Goal: Find specific page/section: Find specific page/section

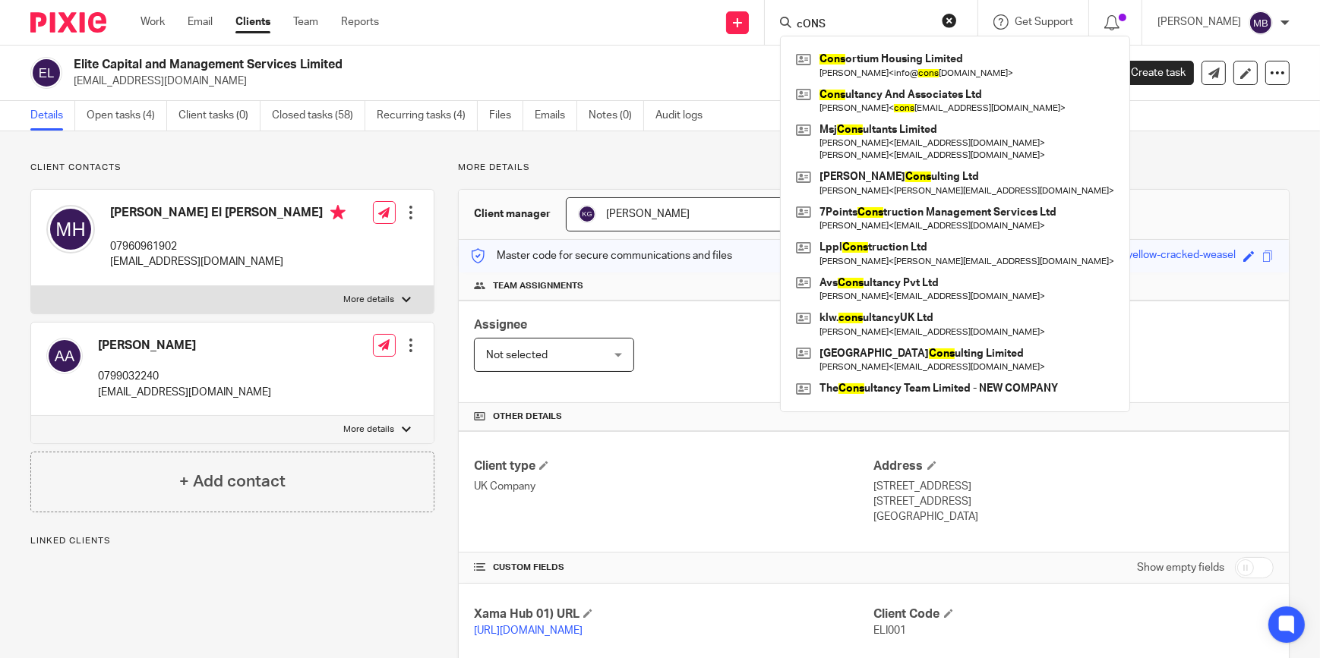
type input "cONS"
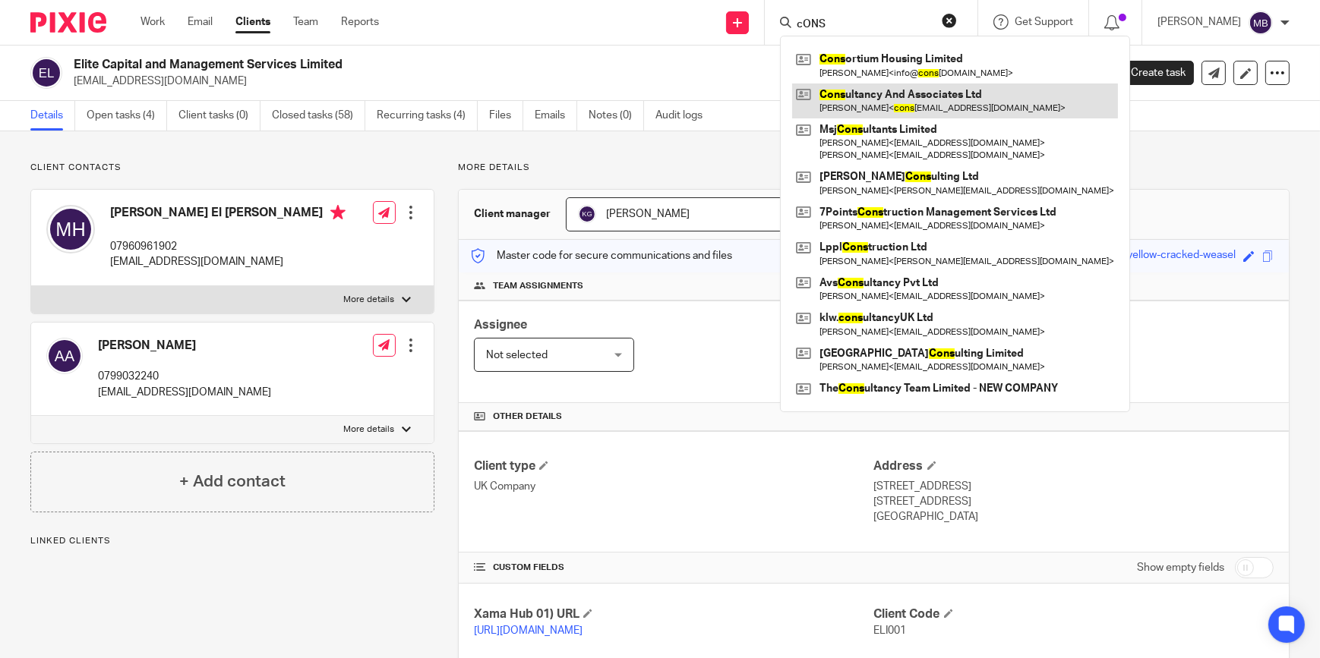
click at [954, 86] on link at bounding box center [955, 101] width 326 height 35
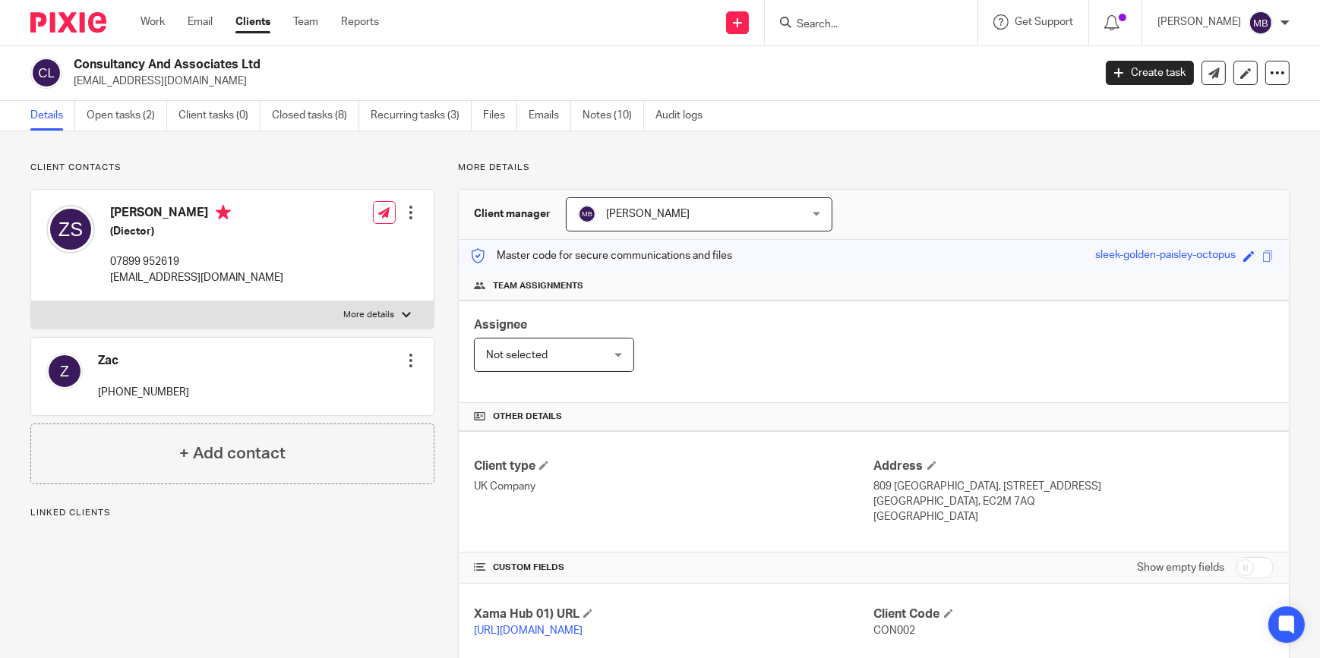
scroll to position [276, 0]
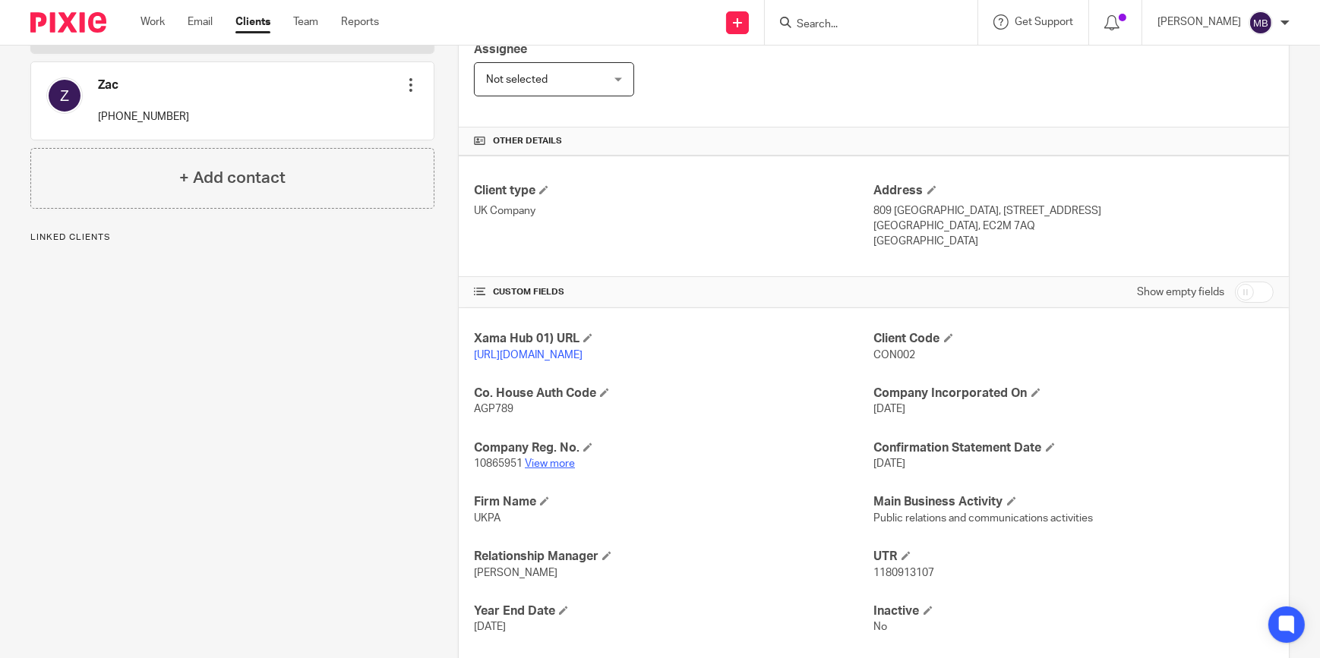
click at [554, 469] on link "View more" at bounding box center [550, 464] width 50 height 11
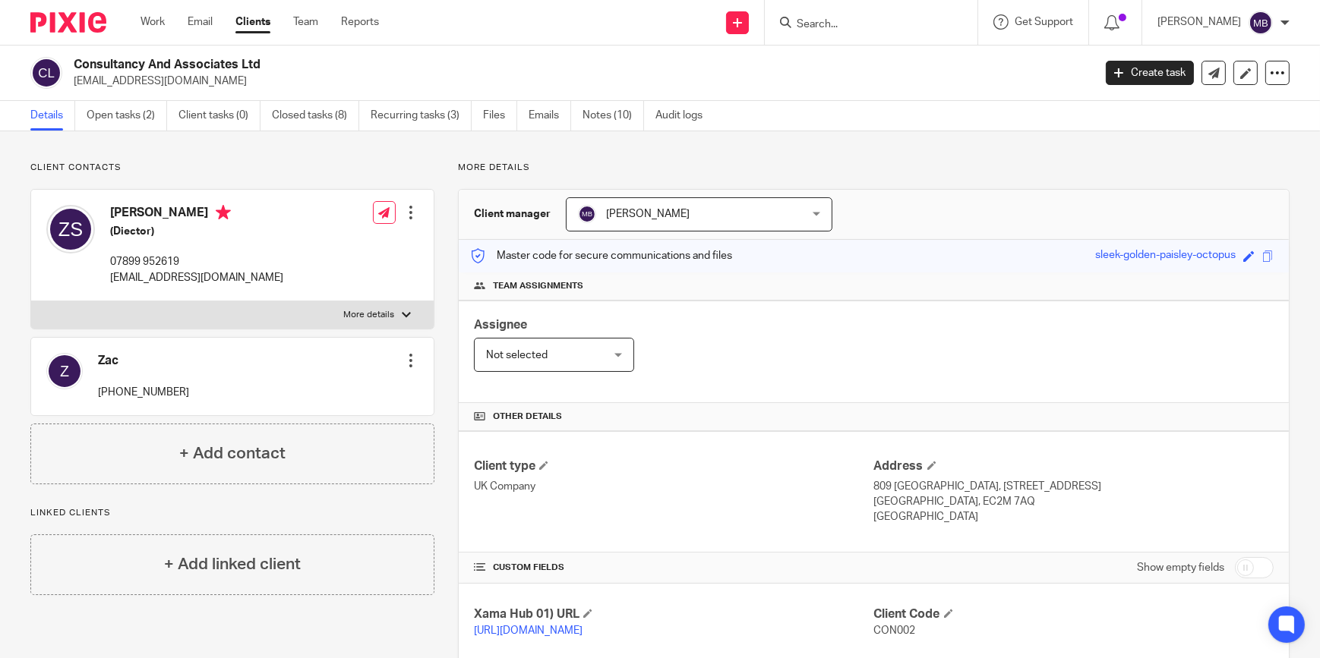
scroll to position [207, 0]
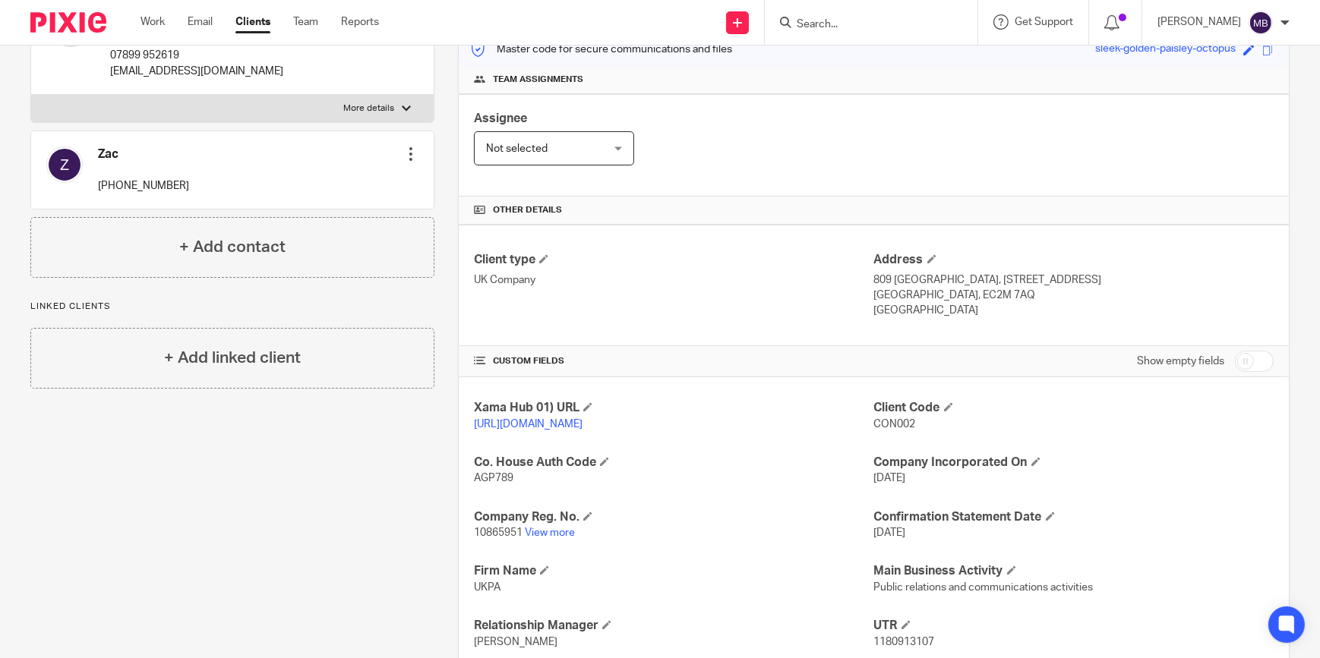
drag, startPoint x: 942, startPoint y: 306, endPoint x: 867, endPoint y: 278, distance: 81.0
click at [874, 278] on div "Address 809 Salisbury House, 29 Finsbury Circus London, EC2M 7AQ United Kingdom" at bounding box center [1073, 285] width 399 height 67
click at [874, 278] on p "809 [GEOGRAPHIC_DATA], [STREET_ADDRESS]" at bounding box center [1073, 280] width 399 height 15
drag, startPoint x: 867, startPoint y: 278, endPoint x: 952, endPoint y: 308, distance: 90.8
click at [952, 308] on div "Address 809 Salisbury House, 29 Finsbury Circus London, EC2M 7AQ United Kingdom" at bounding box center [1073, 285] width 399 height 67
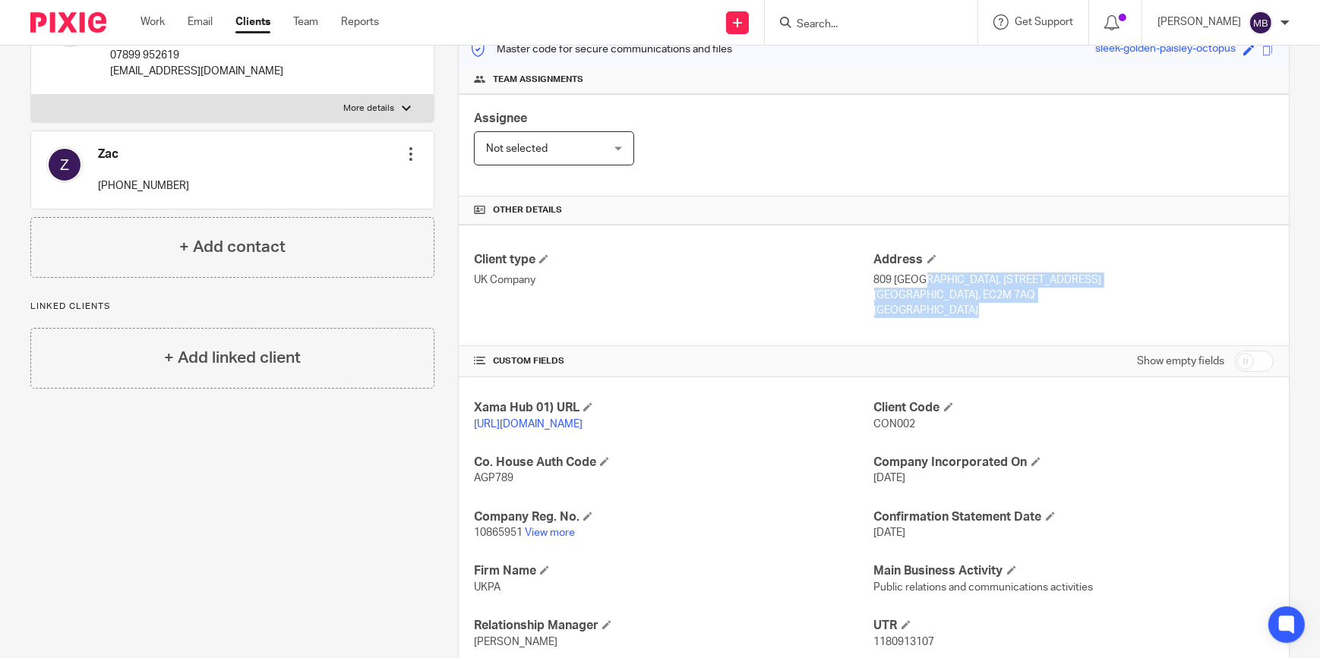
click at [952, 308] on p "[GEOGRAPHIC_DATA]" at bounding box center [1073, 310] width 399 height 15
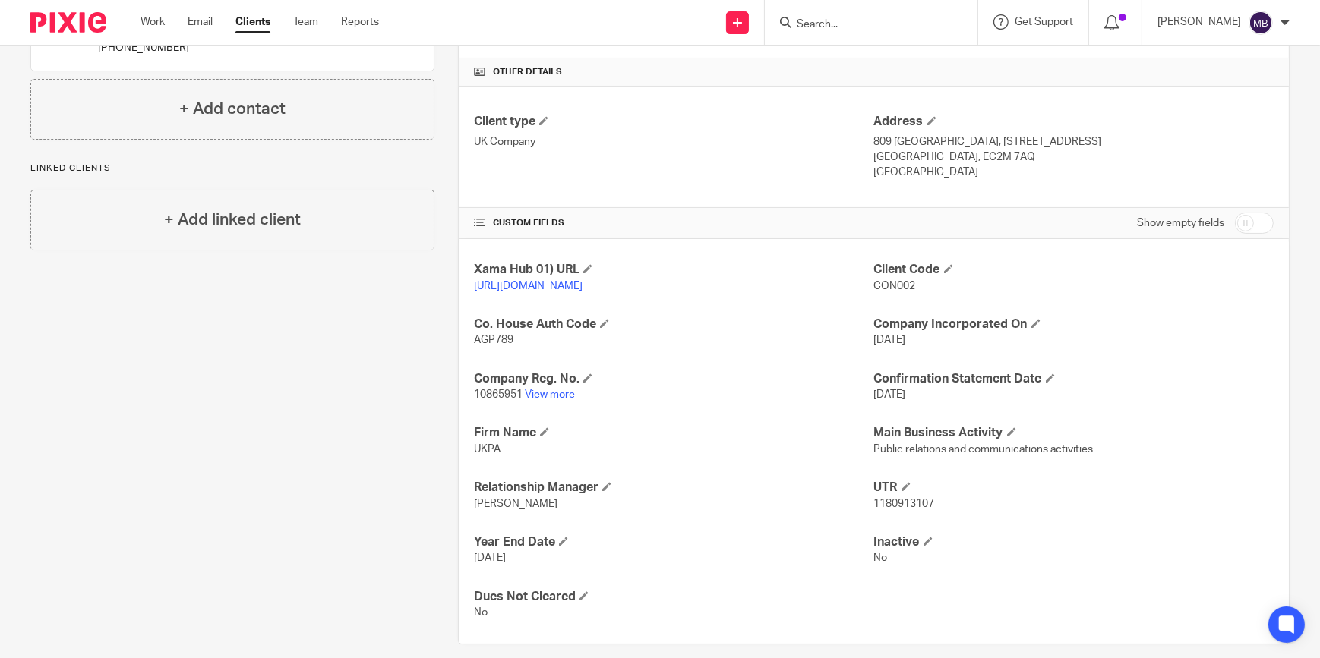
click at [952, 455] on span "Public relations and communications activities" at bounding box center [983, 449] width 219 height 11
drag, startPoint x: 952, startPoint y: 459, endPoint x: 921, endPoint y: 467, distance: 31.3
click at [921, 455] on span "Public relations and communications activities" at bounding box center [983, 449] width 219 height 11
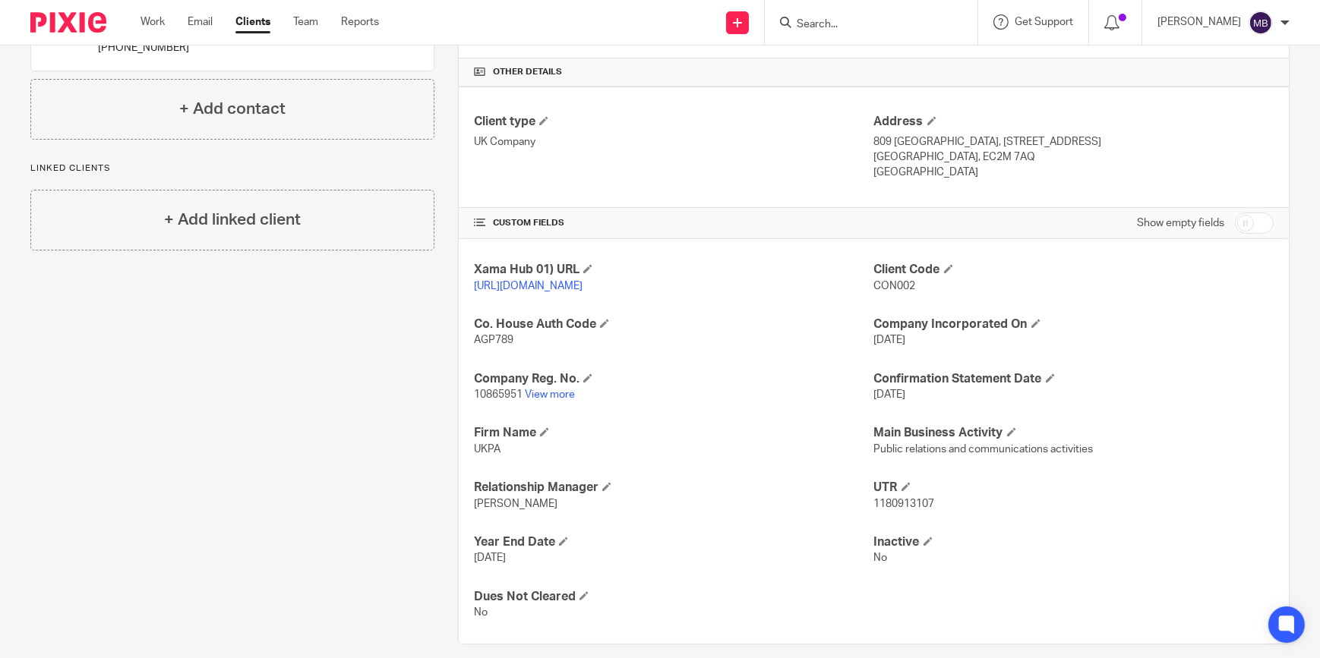
scroll to position [68, 0]
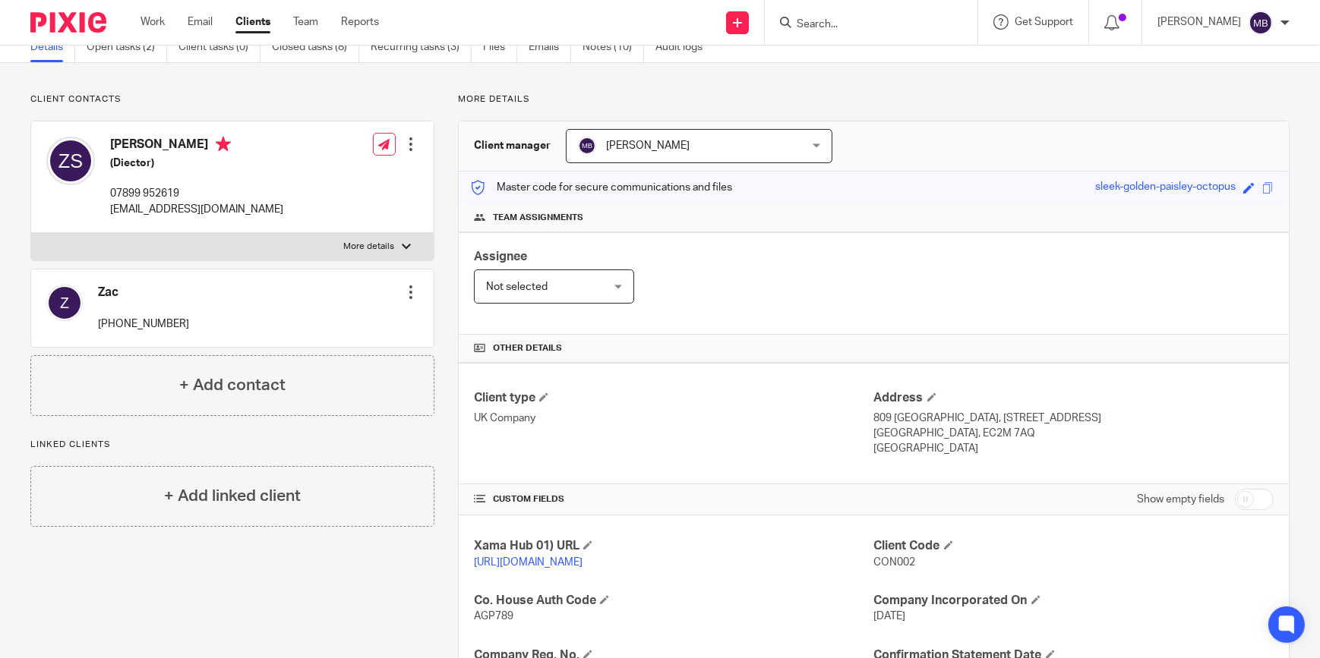
click at [836, 25] on input "Search" at bounding box center [863, 25] width 137 height 14
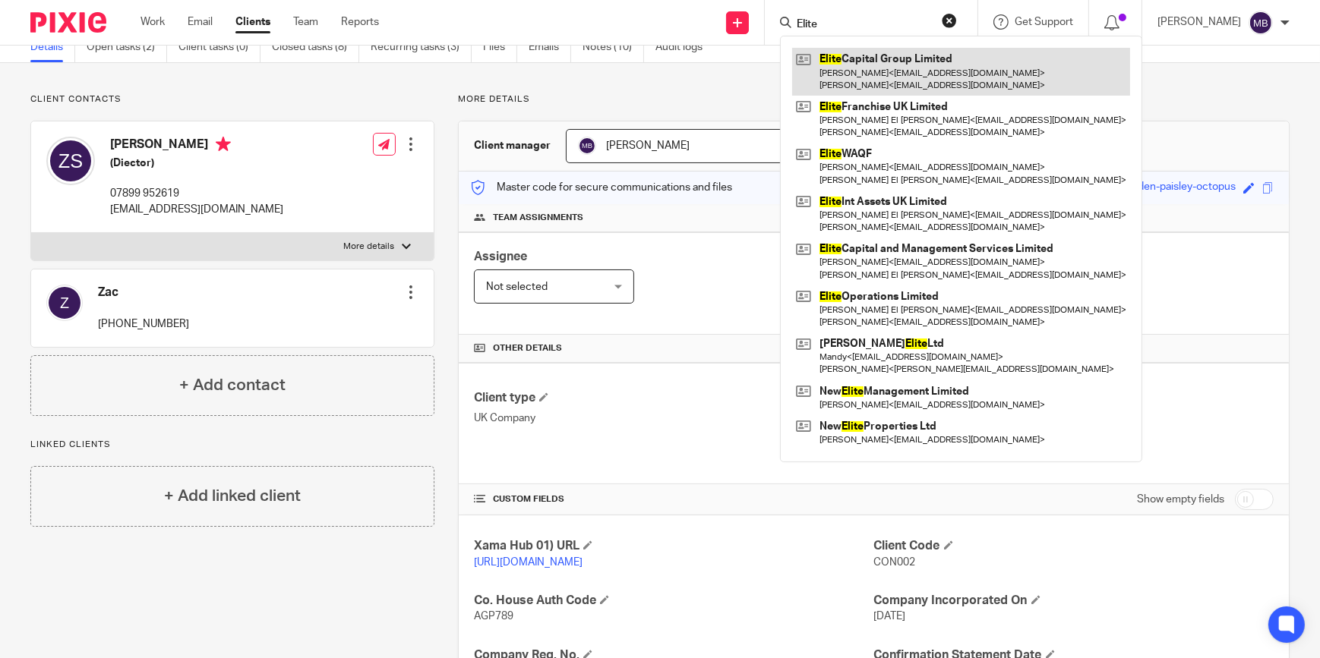
type input "Elite"
click at [932, 59] on link at bounding box center [961, 71] width 338 height 47
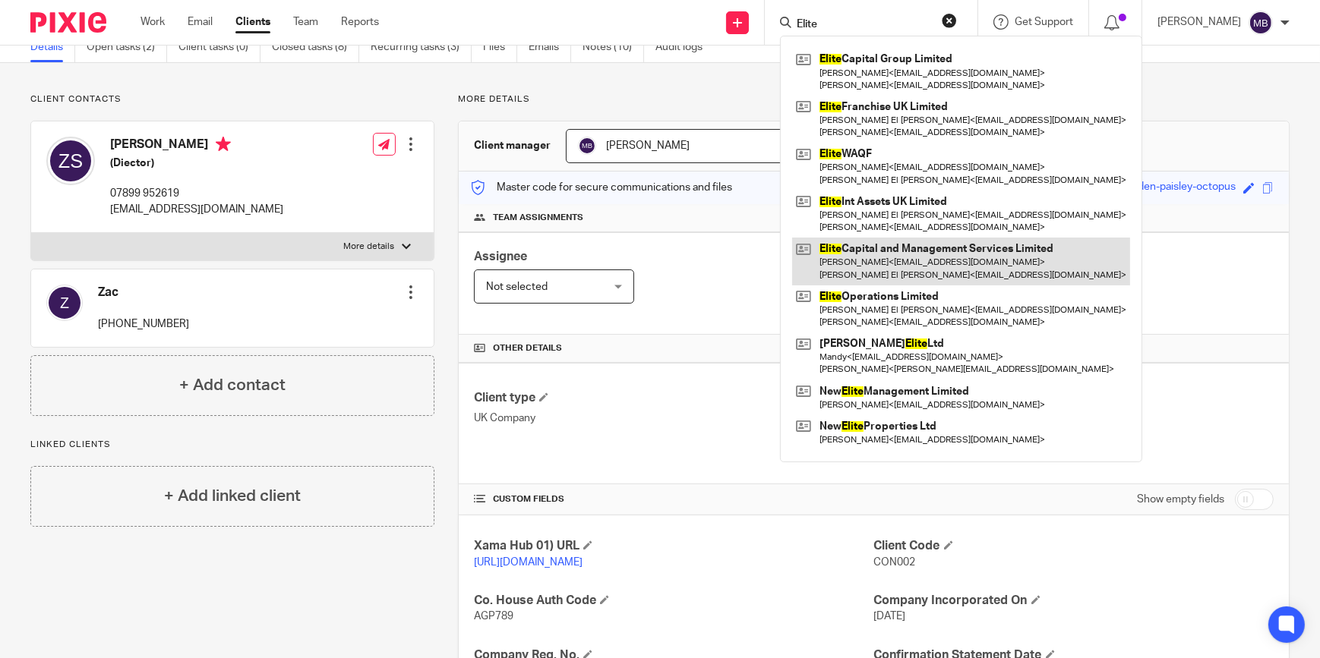
click at [886, 248] on link at bounding box center [961, 261] width 338 height 47
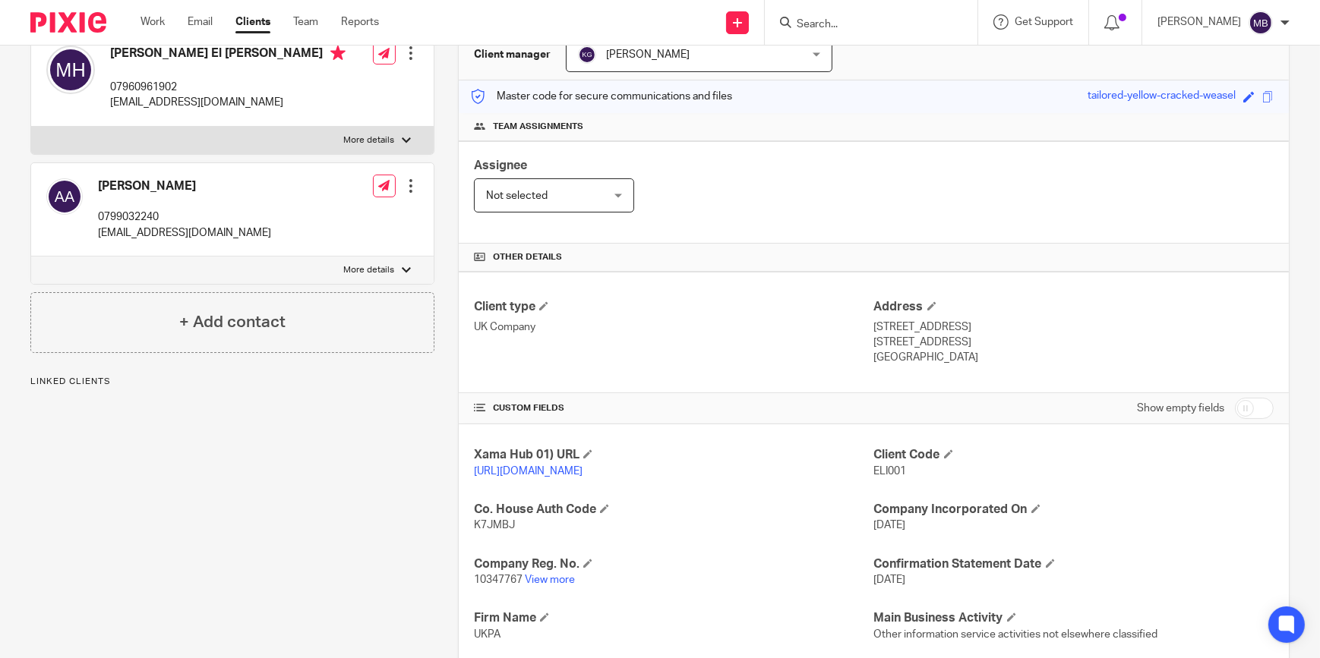
scroll to position [276, 0]
